Goal: Task Accomplishment & Management: Manage account settings

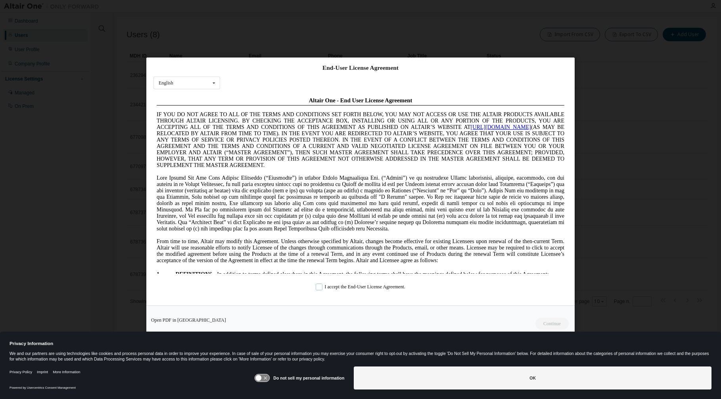
click at [316, 287] on label "I accept the End-User License Agreement." at bounding box center [361, 287] width 90 height 7
click at [550, 325] on button "Continue" at bounding box center [552, 324] width 34 height 12
